Goal: Transaction & Acquisition: Purchase product/service

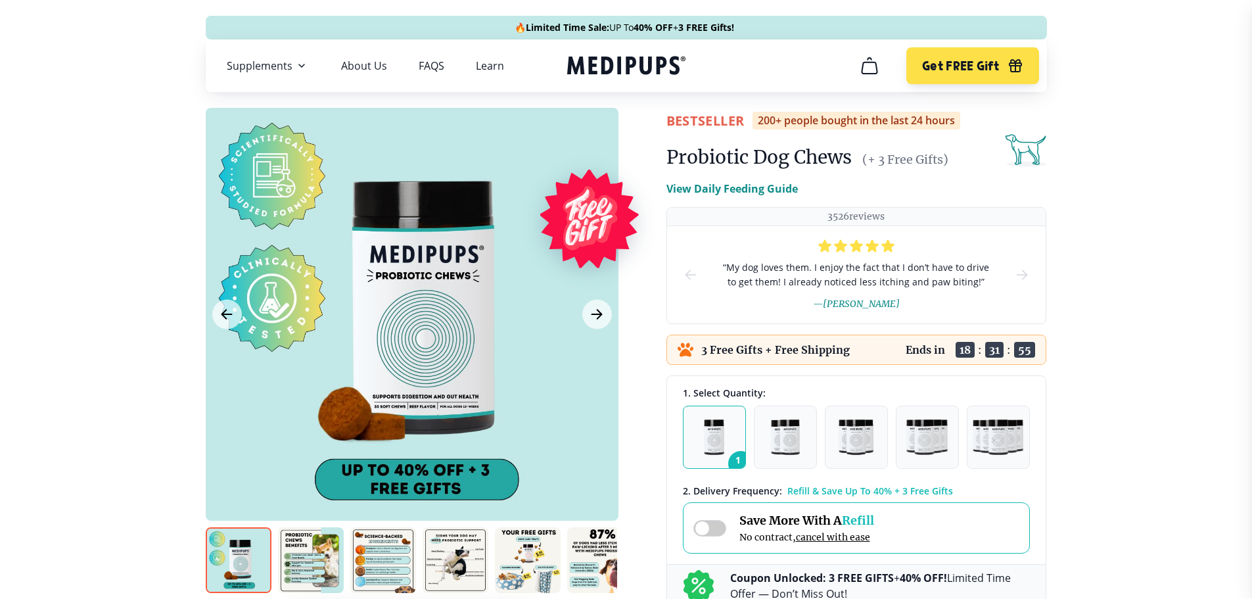
click at [616, 58] on icon "Medipups" at bounding box center [626, 65] width 118 height 24
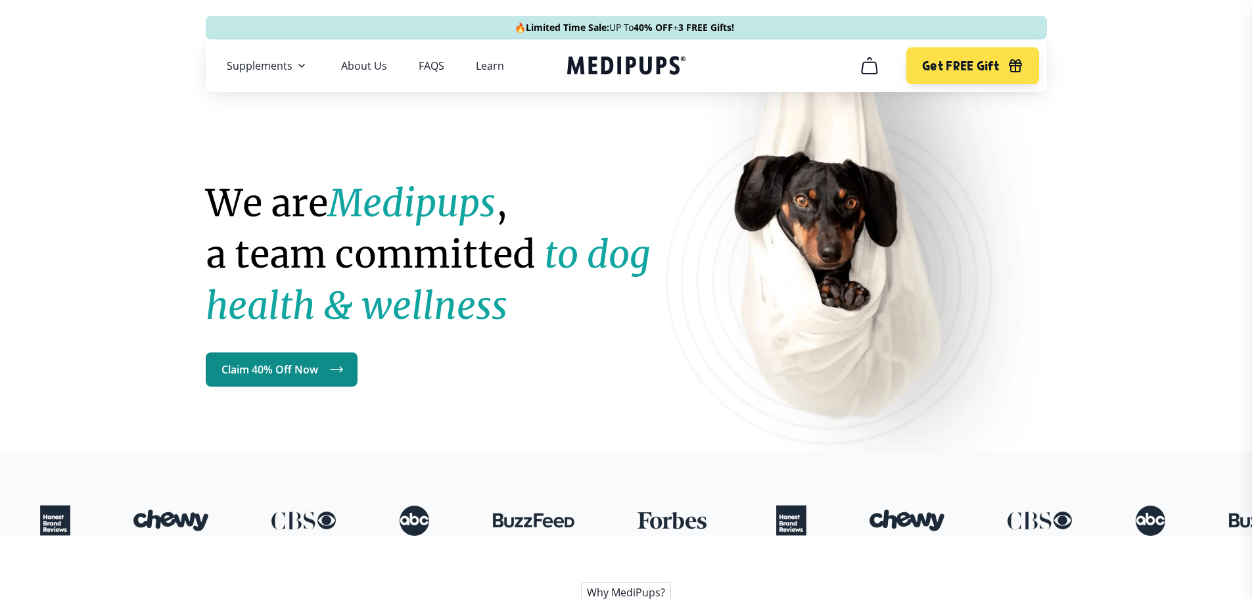
click at [269, 375] on link "Claim 40% Off Now" at bounding box center [282, 369] width 152 height 34
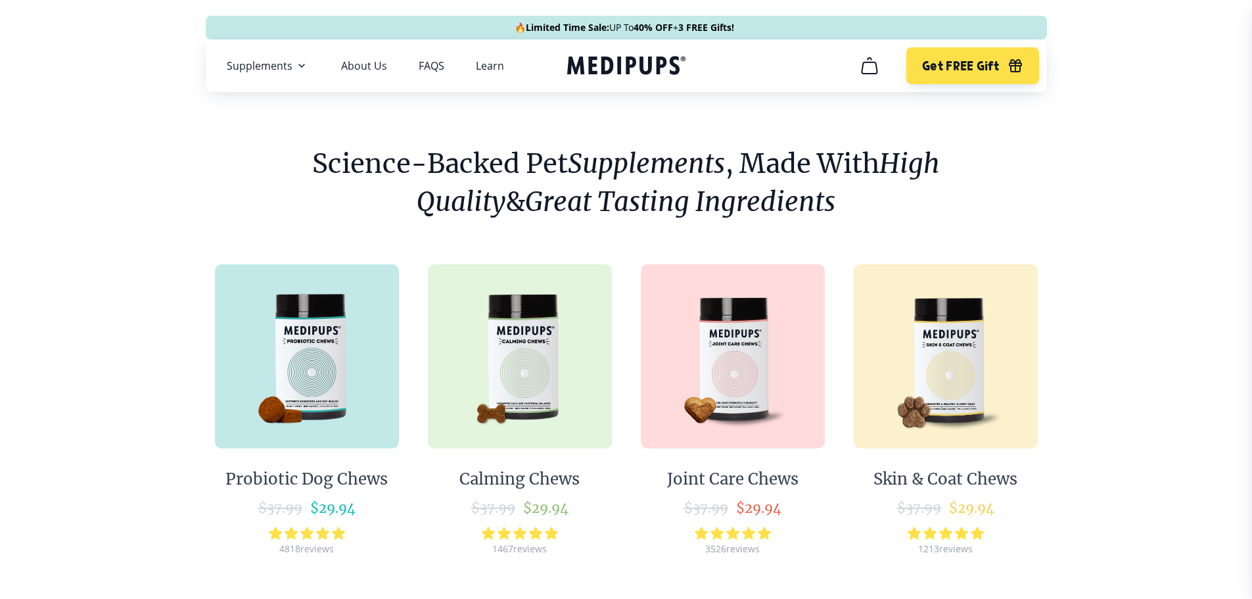
click at [522, 375] on img at bounding box center [520, 356] width 184 height 184
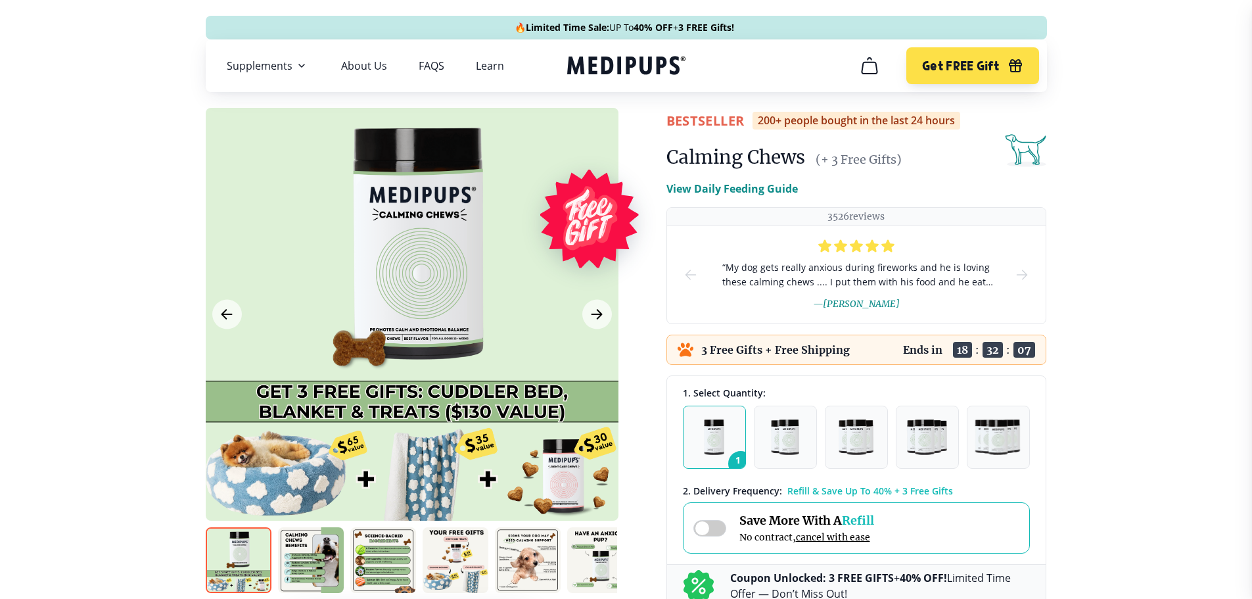
click at [313, 563] on img at bounding box center [311, 560] width 66 height 66
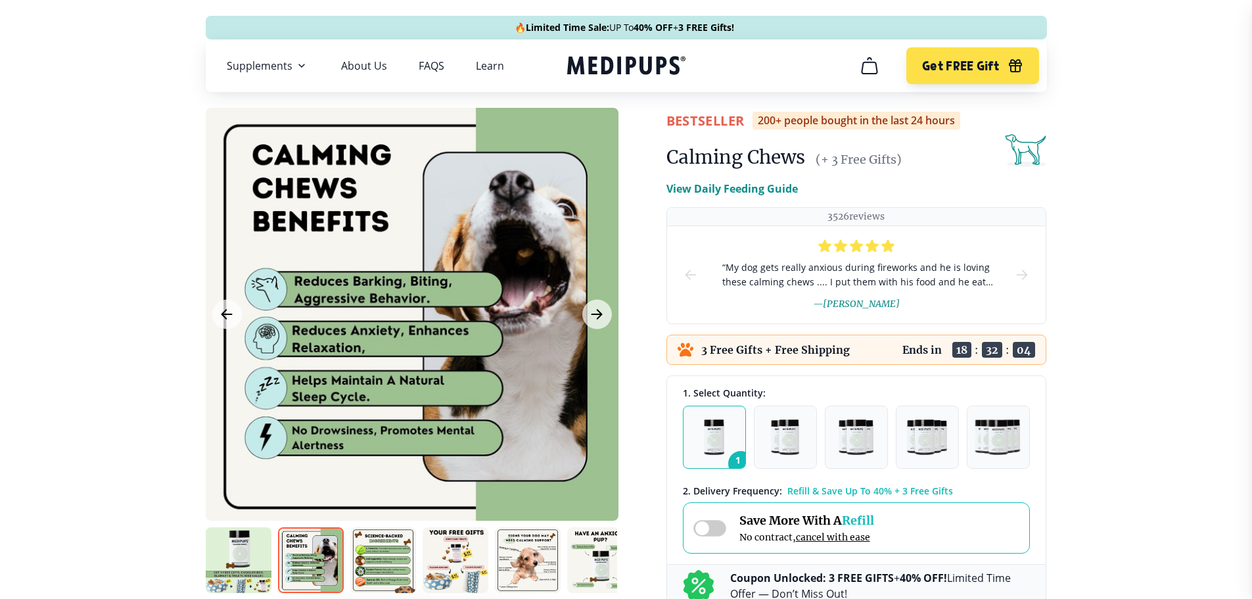
click at [375, 574] on img at bounding box center [383, 560] width 66 height 66
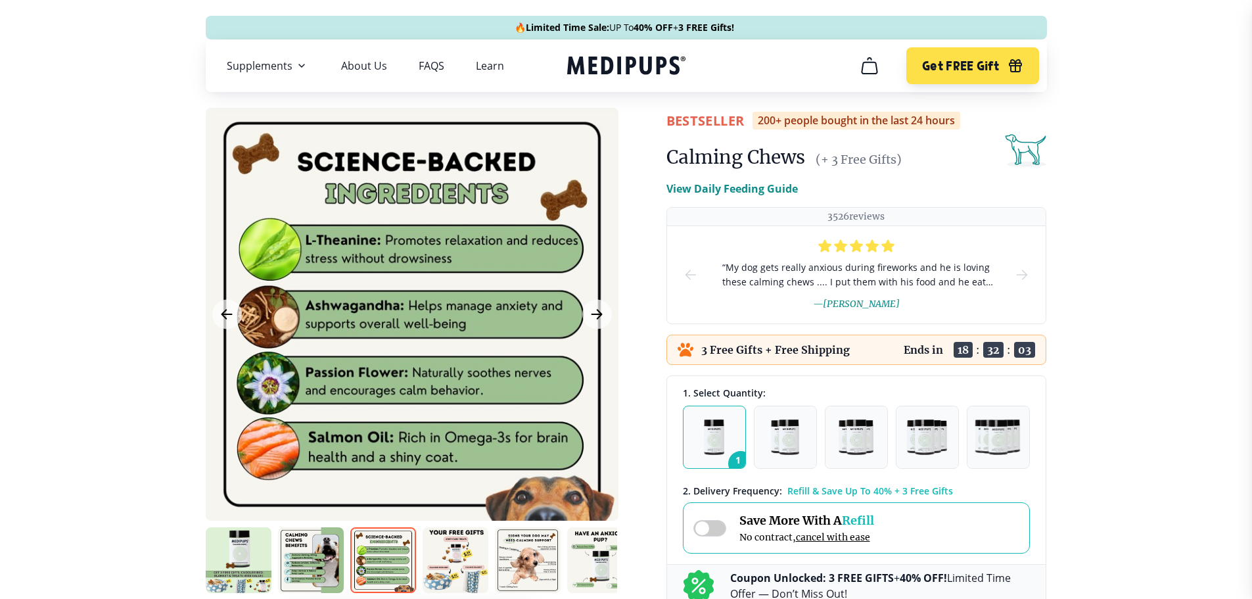
click at [448, 581] on img at bounding box center [456, 560] width 66 height 66
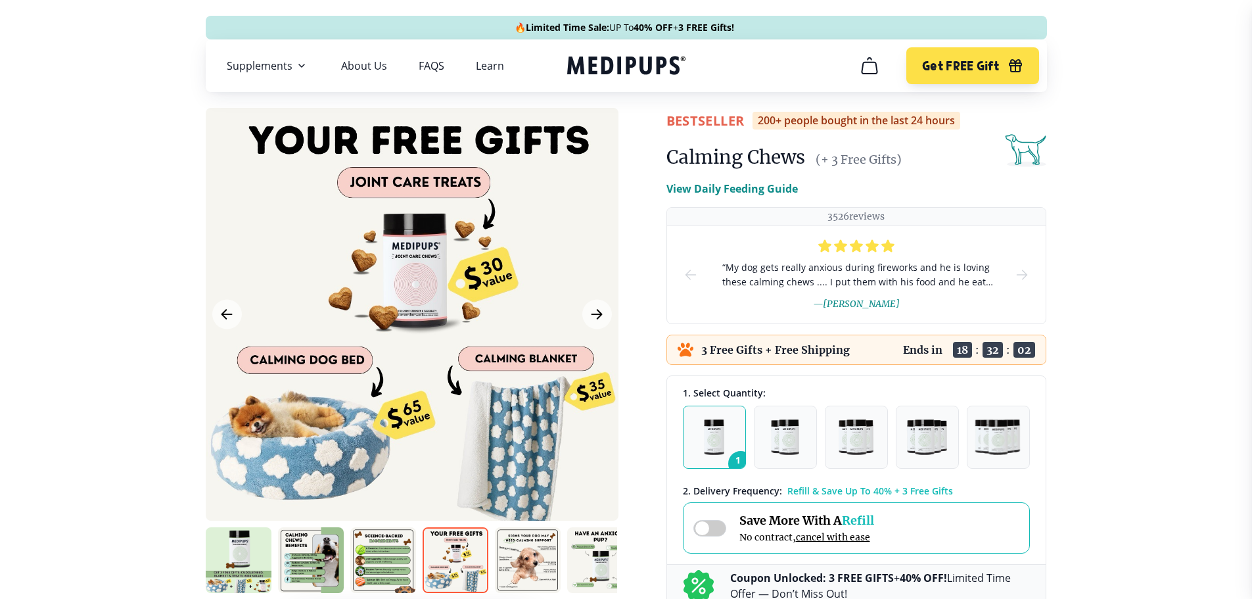
click at [524, 580] on img at bounding box center [528, 560] width 66 height 66
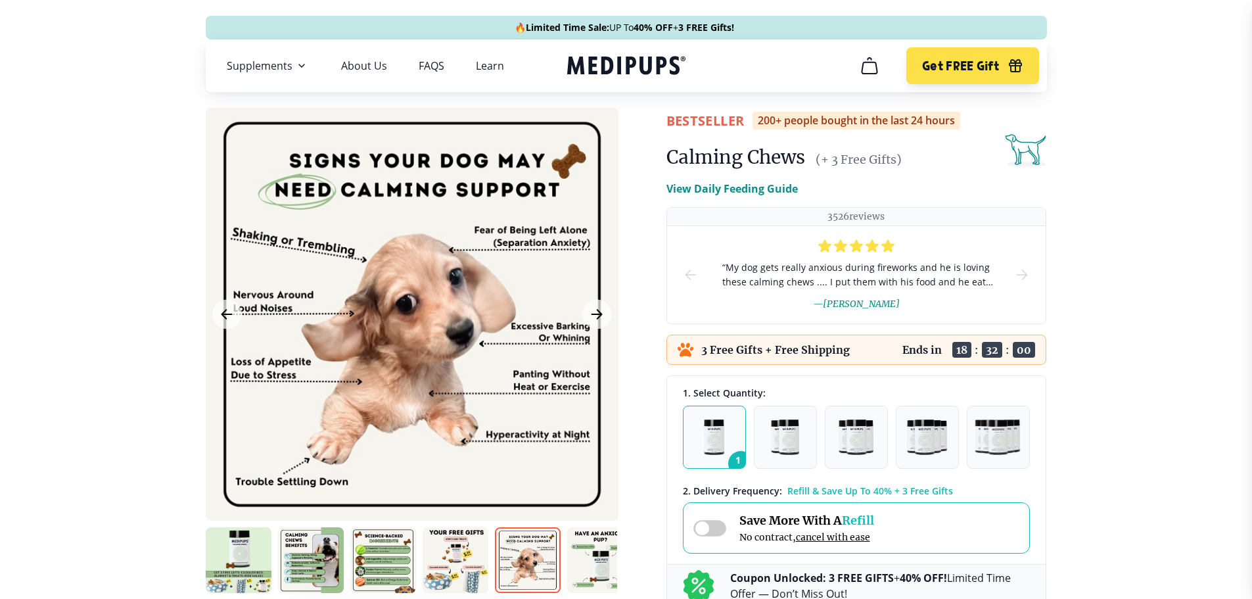
click at [601, 574] on img at bounding box center [600, 560] width 66 height 66
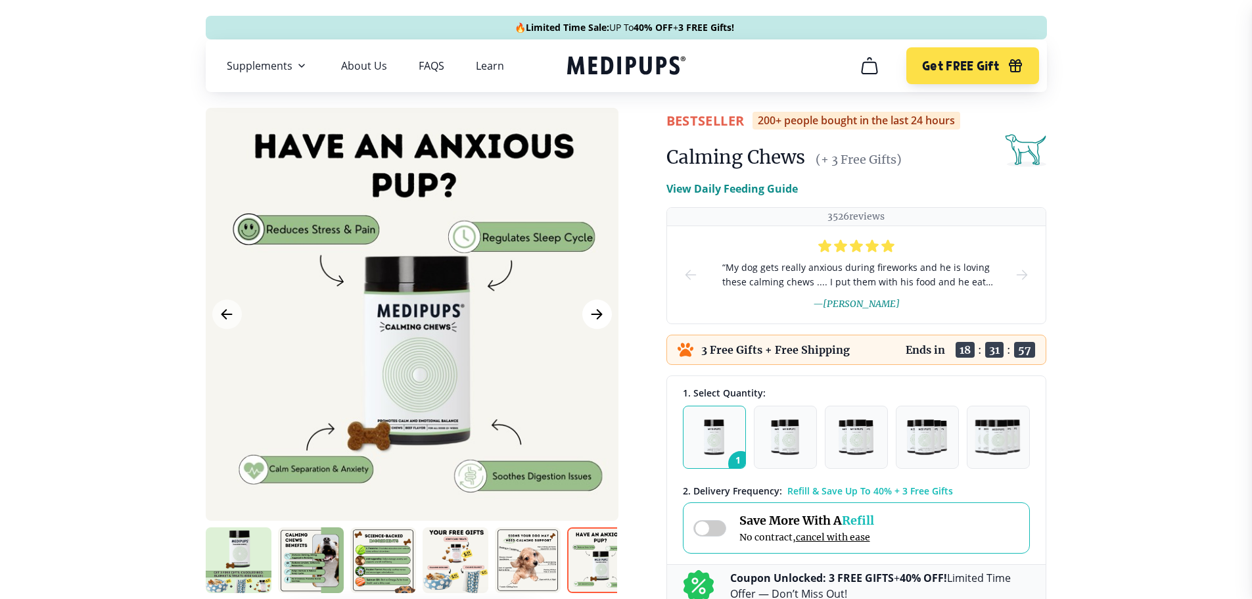
click at [604, 316] on icon "Next Image" at bounding box center [597, 314] width 16 height 16
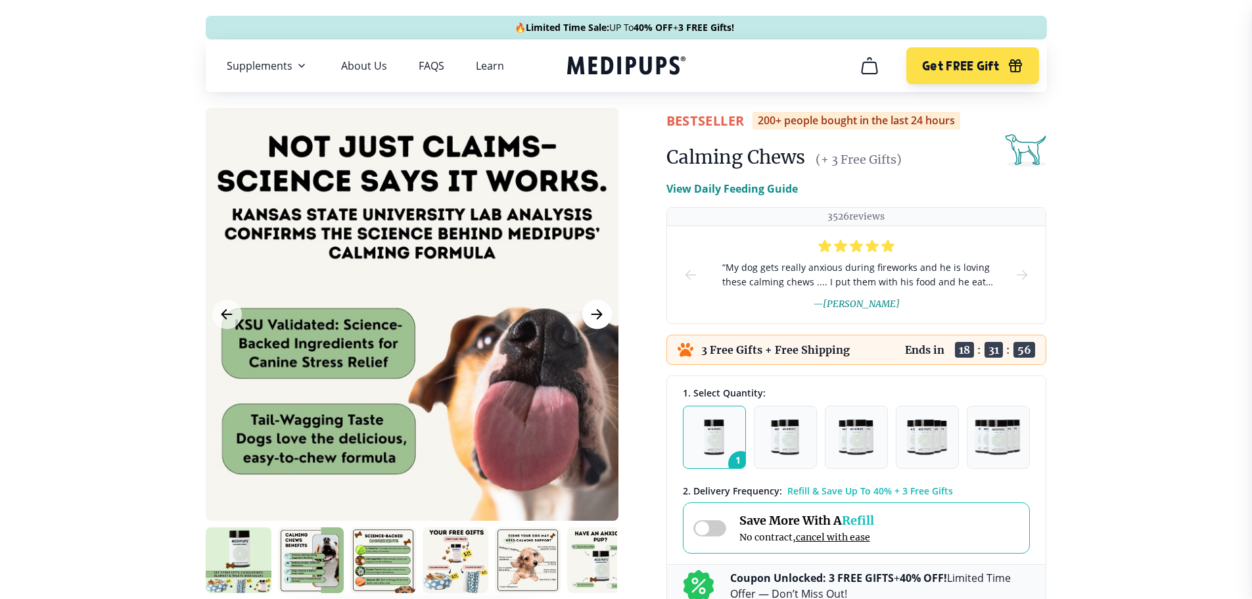
click at [604, 316] on icon "Next Image" at bounding box center [597, 314] width 16 height 16
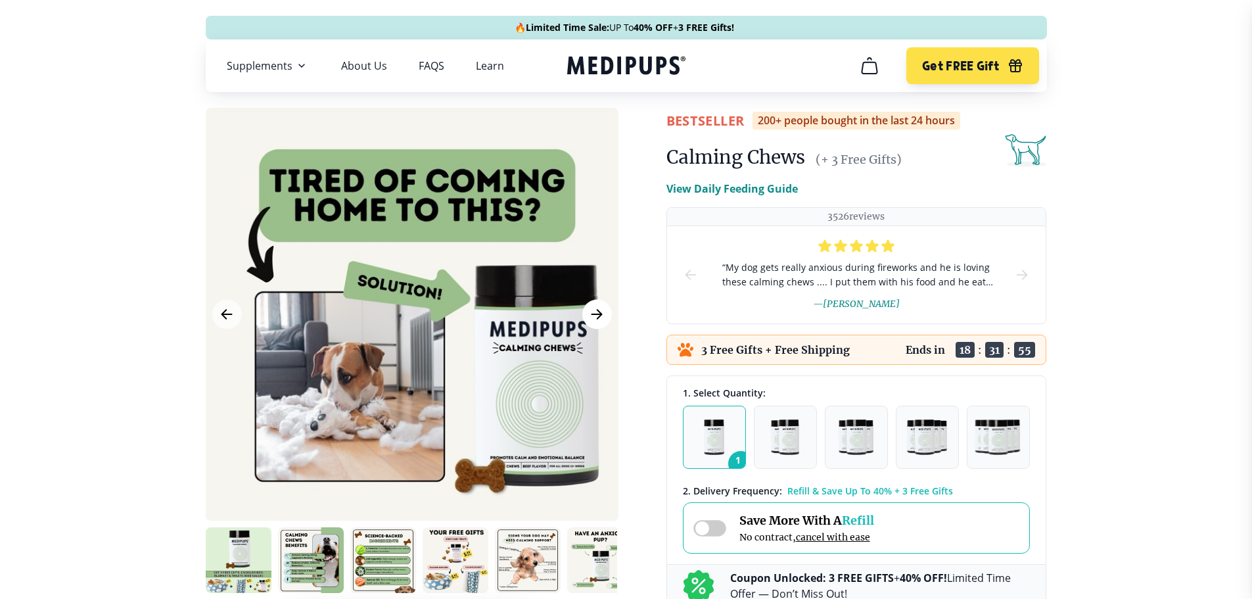
click at [604, 316] on icon "Next Image" at bounding box center [597, 314] width 16 height 16
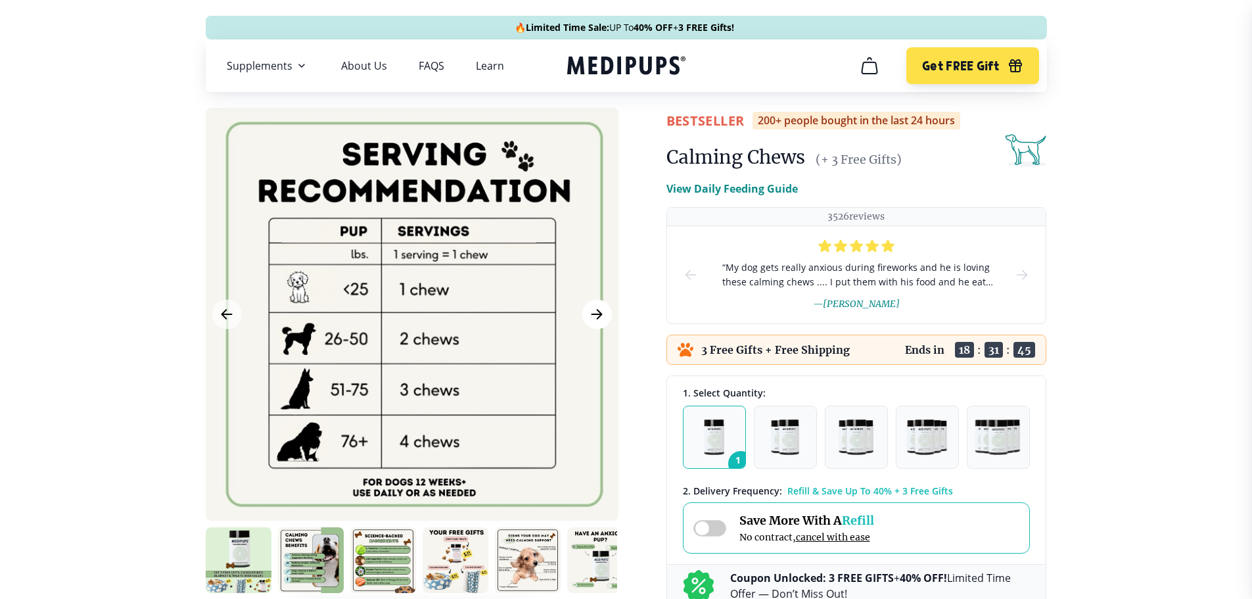
click at [597, 317] on icon "Next Image" at bounding box center [597, 314] width 16 height 16
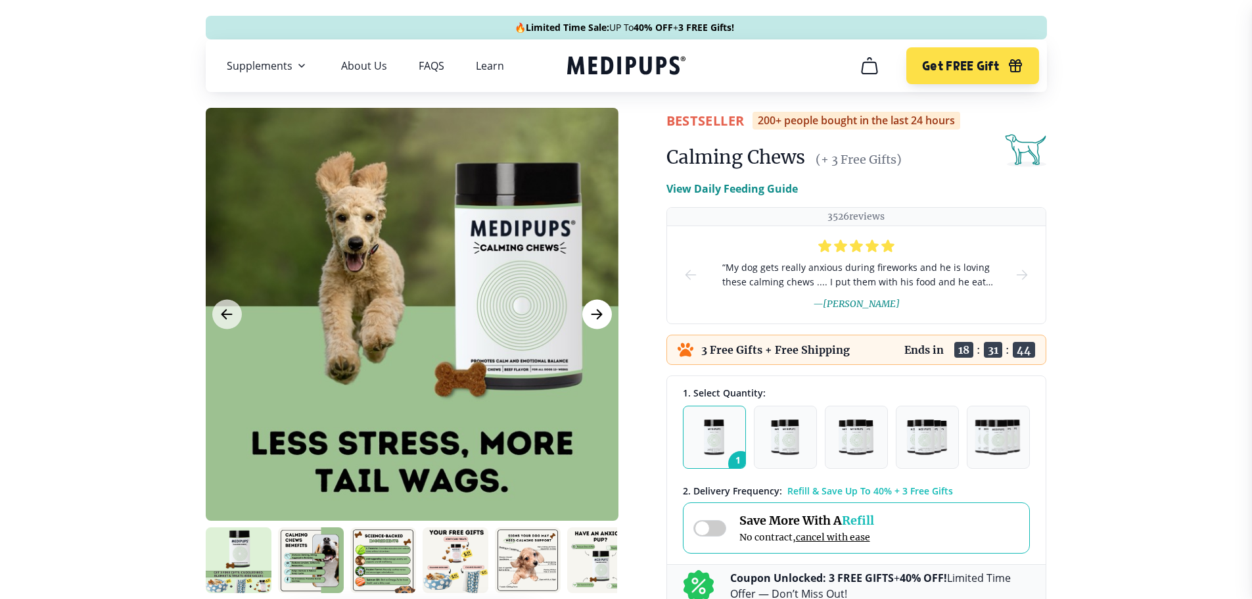
click at [597, 317] on icon "Next Image" at bounding box center [597, 314] width 16 height 16
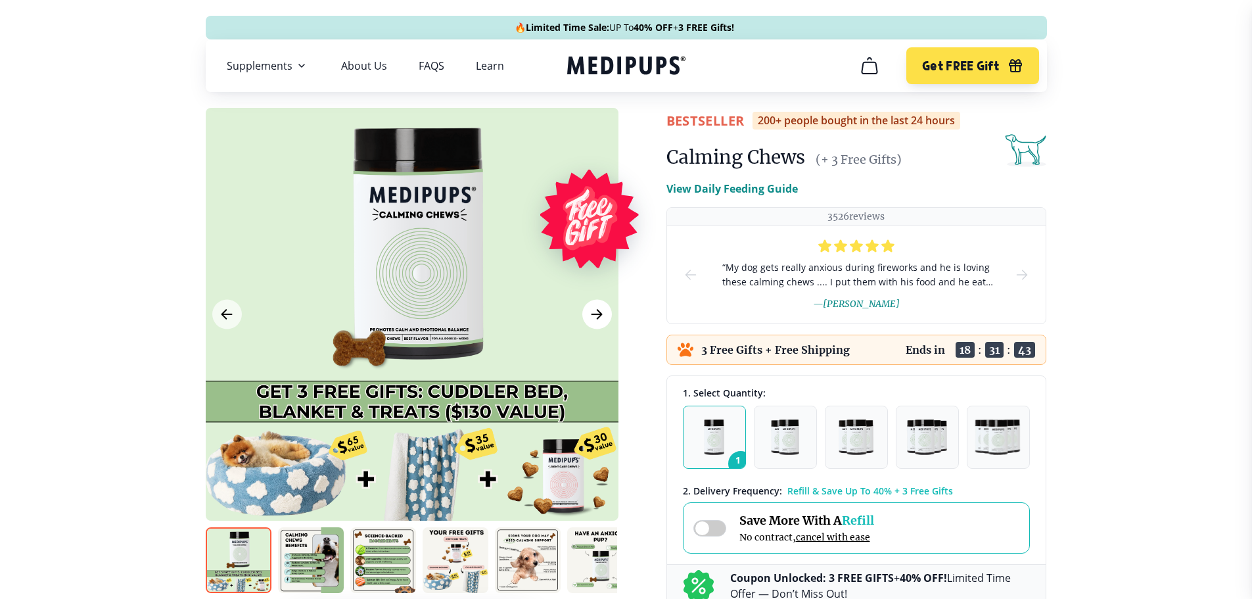
click at [597, 317] on icon "Next Image" at bounding box center [597, 314] width 16 height 16
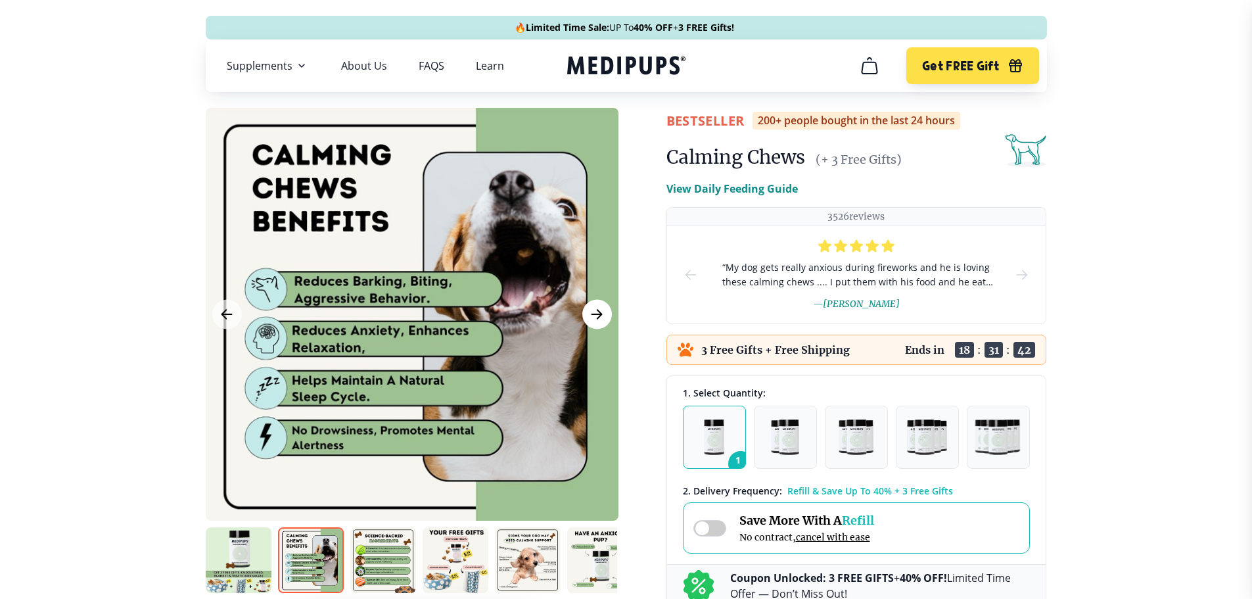
click at [597, 317] on icon "Next Image" at bounding box center [597, 314] width 16 height 16
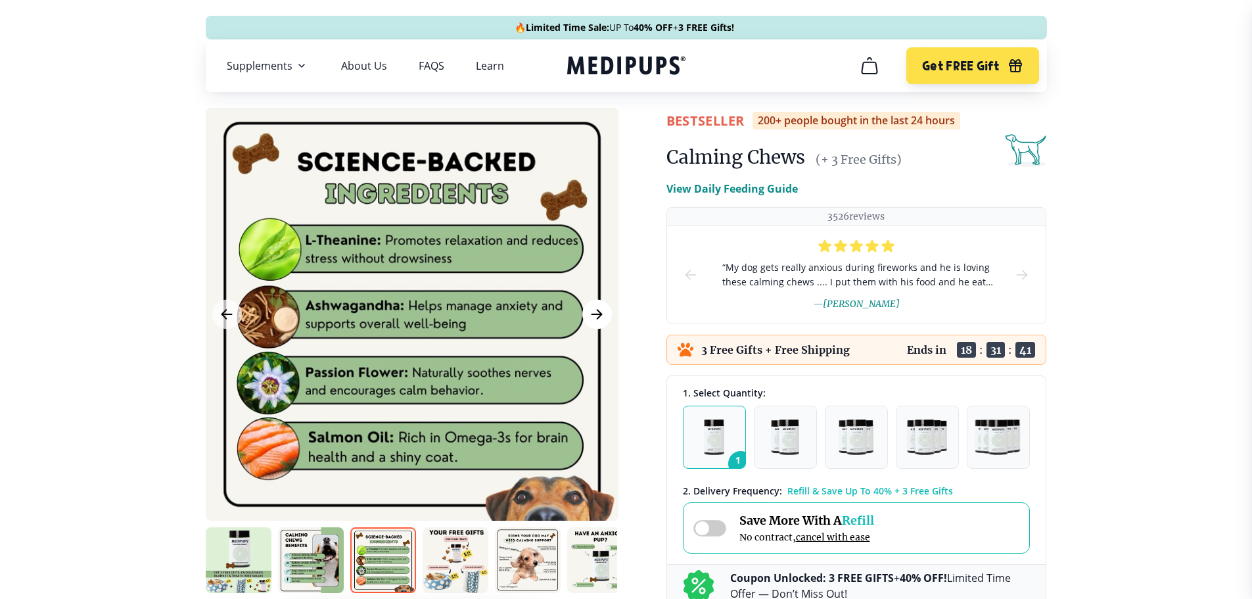
click at [597, 317] on icon "Next Image" at bounding box center [597, 314] width 16 height 16
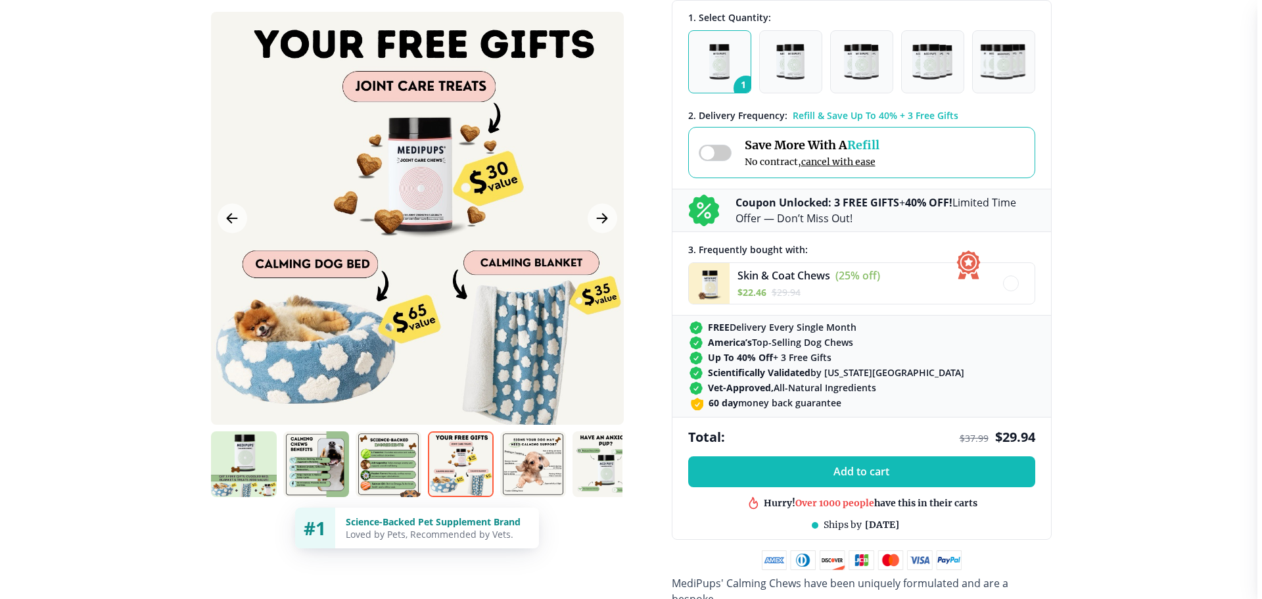
scroll to position [524, 0]
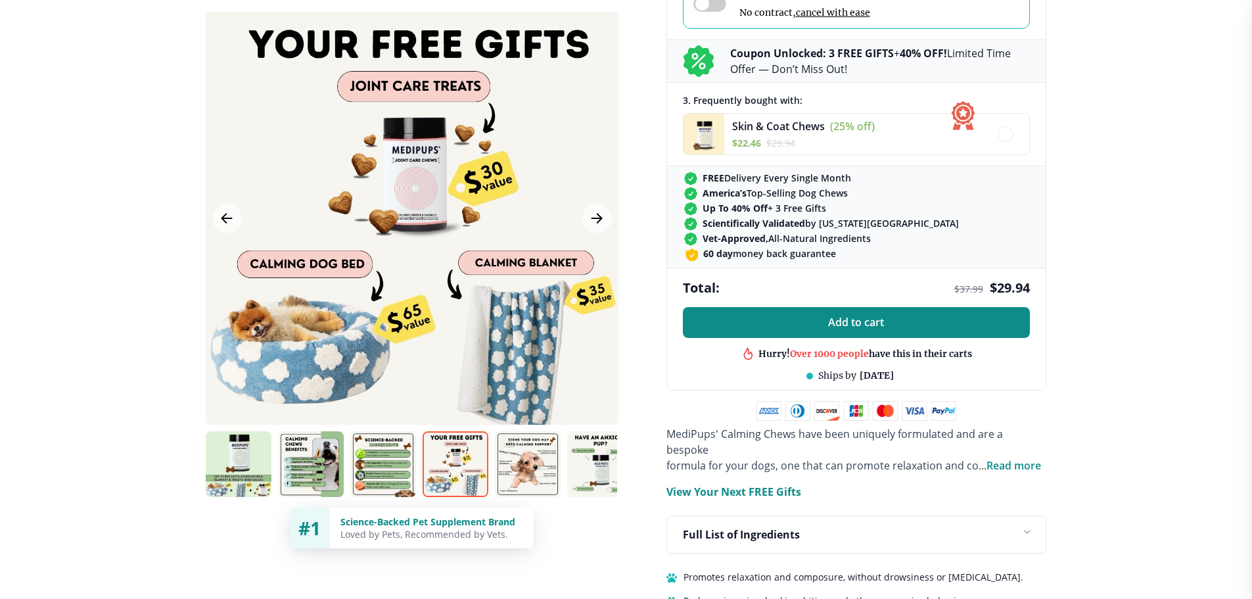
click at [867, 331] on button "Add to cart" at bounding box center [856, 322] width 347 height 31
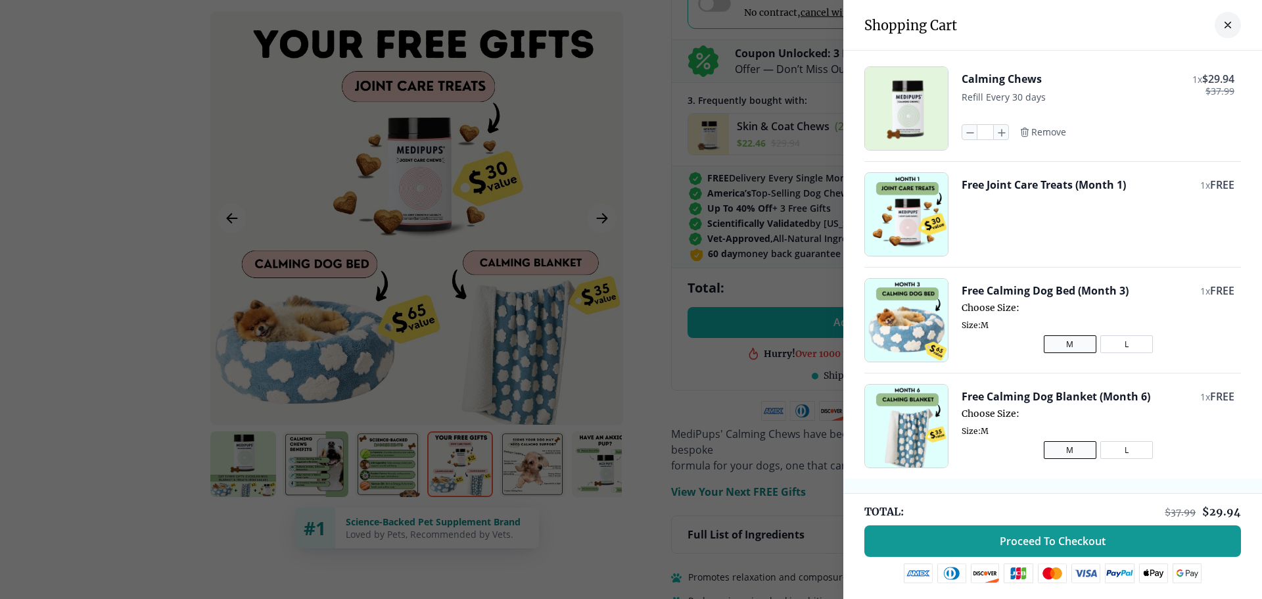
click at [1116, 353] on div "Free Calming Dog Bed (Month 3) 1 x FREE Choose Size: Size: M M L" at bounding box center [1097, 320] width 273 height 84
click at [1124, 448] on button "L" at bounding box center [1126, 450] width 53 height 18
click at [1123, 345] on button "L" at bounding box center [1126, 344] width 53 height 18
